Goal: Information Seeking & Learning: Find specific fact

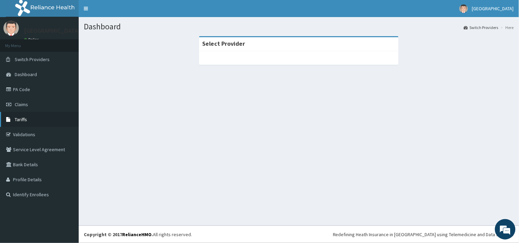
click at [22, 118] on span "Tariffs" at bounding box center [21, 120] width 12 height 6
click at [269, 59] on div at bounding box center [299, 58] width 200 height 14
click at [288, 63] on div at bounding box center [299, 58] width 200 height 14
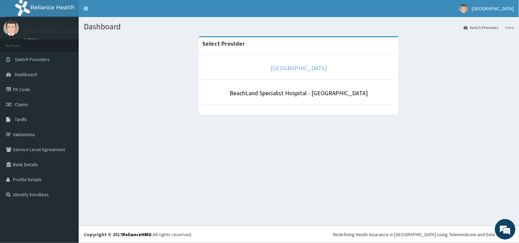
click at [307, 68] on link "[GEOGRAPHIC_DATA]" at bounding box center [298, 68] width 57 height 8
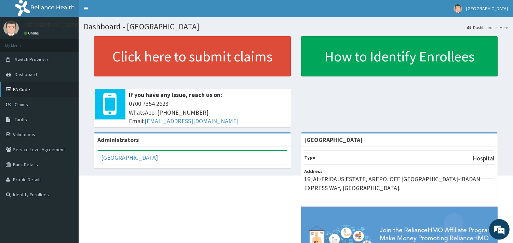
click at [18, 90] on link "PA Code" at bounding box center [39, 89] width 79 height 15
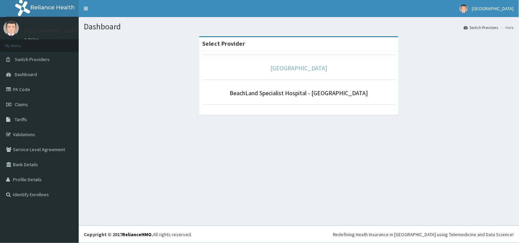
click at [292, 69] on link "[GEOGRAPHIC_DATA]" at bounding box center [298, 68] width 57 height 8
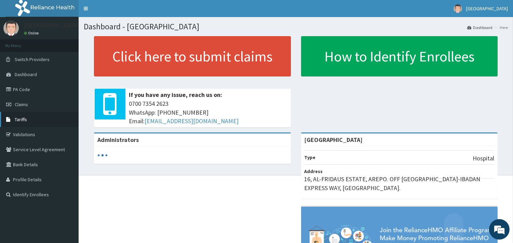
click at [18, 119] on span "Tariffs" at bounding box center [21, 120] width 12 height 6
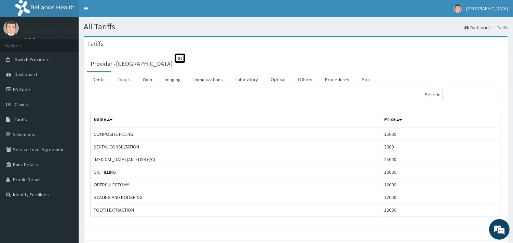
click at [124, 81] on link "Drugs" at bounding box center [124, 79] width 23 height 14
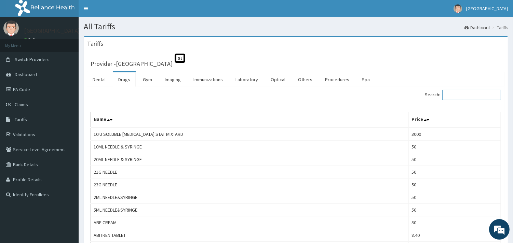
click at [460, 94] on input "Search:" at bounding box center [471, 95] width 59 height 10
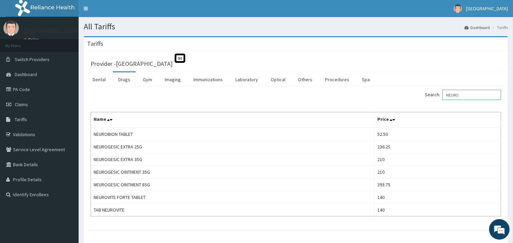
type input "NEURO"
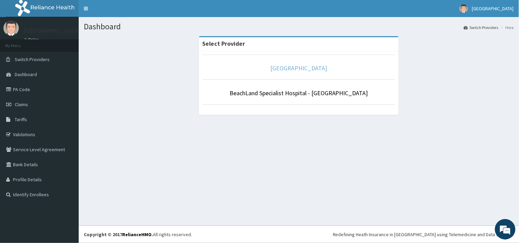
drag, startPoint x: 313, startPoint y: 68, endPoint x: 313, endPoint y: 63, distance: 4.8
click at [313, 68] on link "[GEOGRAPHIC_DATA]" at bounding box center [298, 68] width 57 height 8
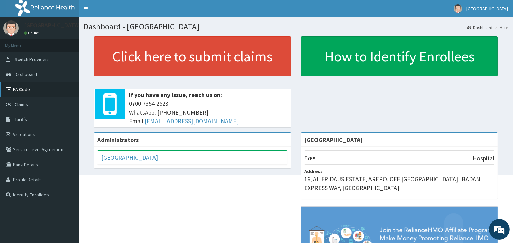
click at [18, 89] on link "PA Code" at bounding box center [39, 89] width 79 height 15
